Goal: Download file/media

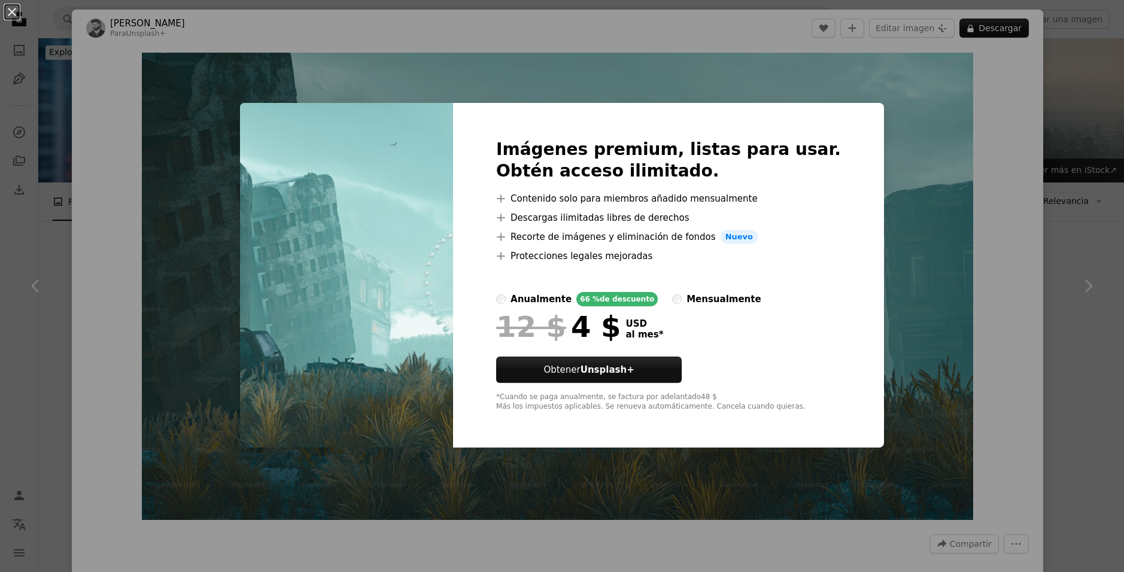
scroll to position [6945, 0]
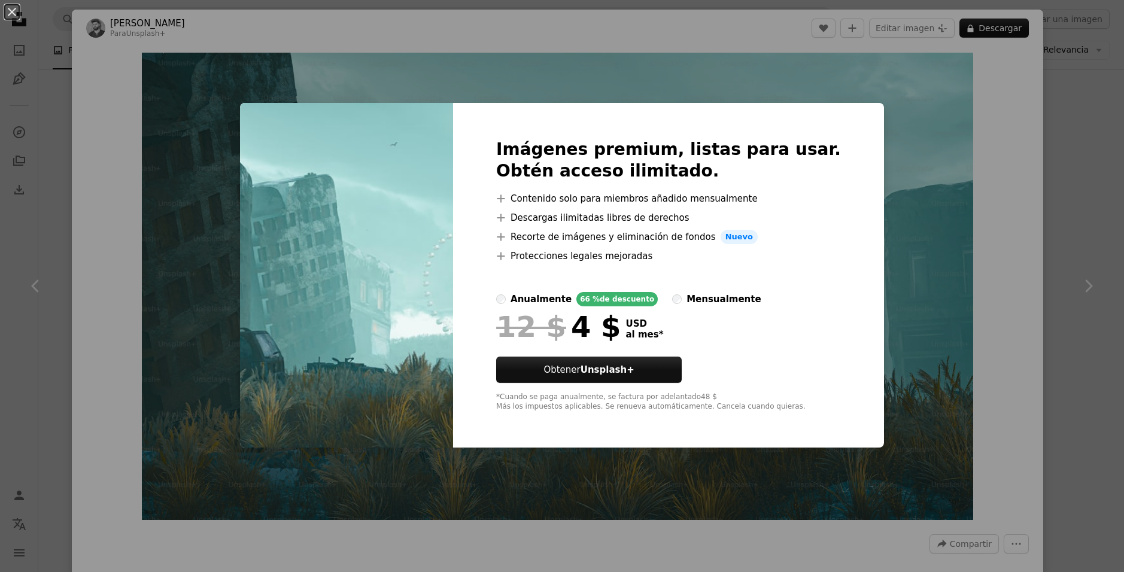
click at [912, 140] on div "An X shape Imágenes premium, listas para usar. Obtén acceso ilimitado. A plus s…" at bounding box center [562, 286] width 1124 height 572
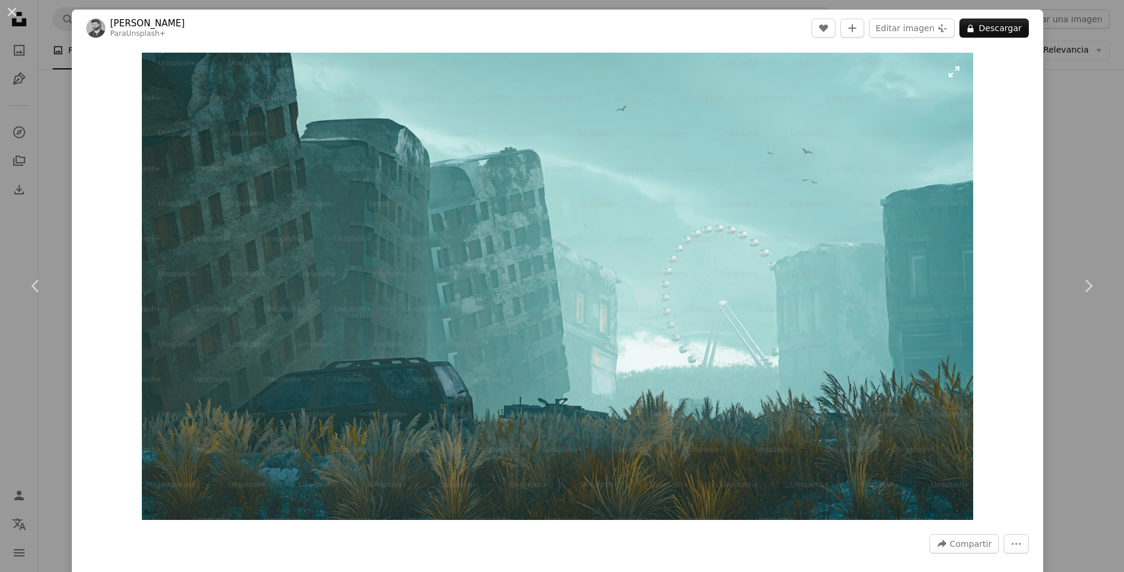
drag, startPoint x: 666, startPoint y: 160, endPoint x: 577, endPoint y: 304, distance: 168.9
click at [577, 304] on img "Ampliar en esta imagen" at bounding box center [557, 287] width 831 height 468
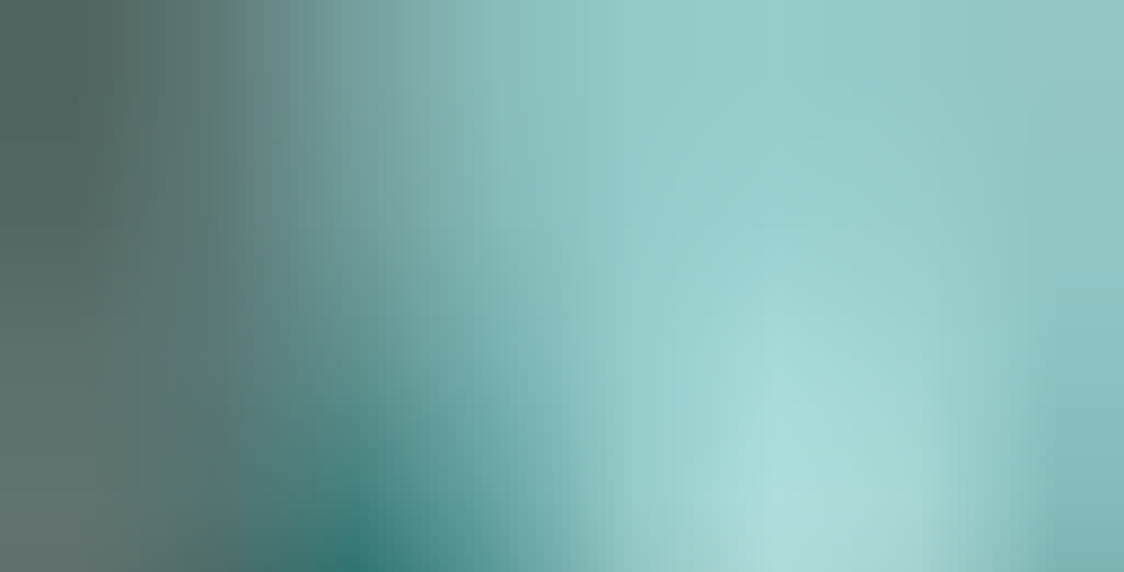
scroll to position [26, 0]
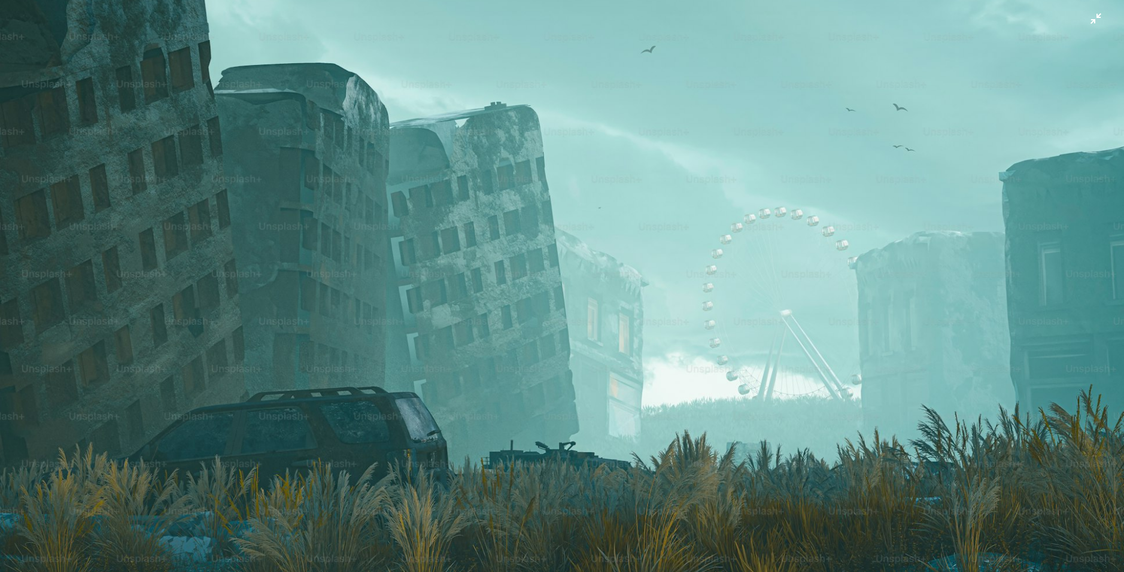
click at [526, 192] on img "Reducir el zoom en esta imagen" at bounding box center [562, 290] width 1126 height 633
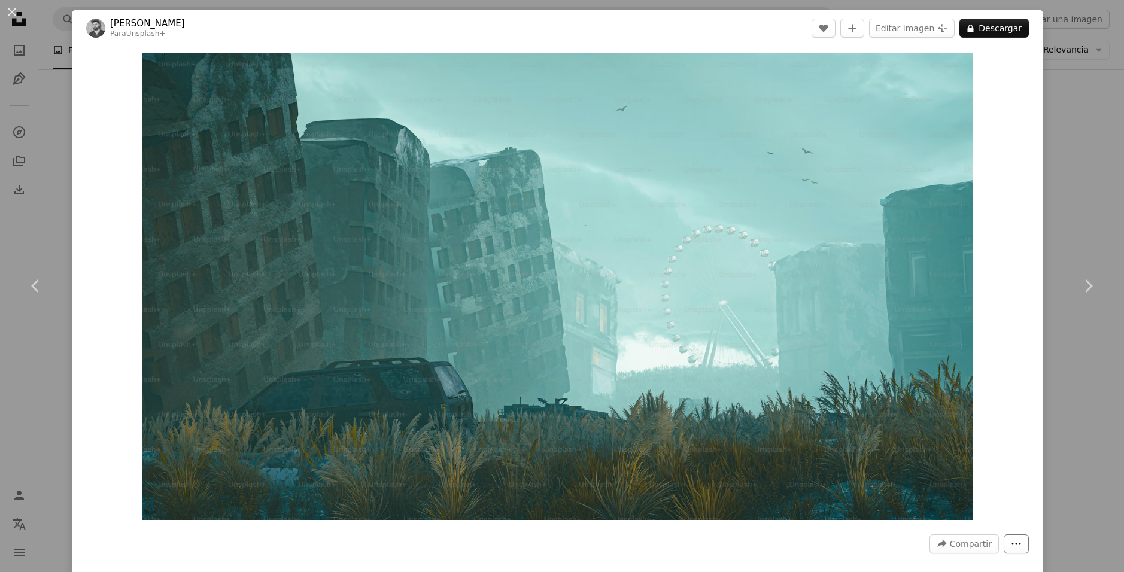
click at [1011, 542] on icon "More Actions" at bounding box center [1016, 544] width 11 height 11
